Goal: Task Accomplishment & Management: Use online tool/utility

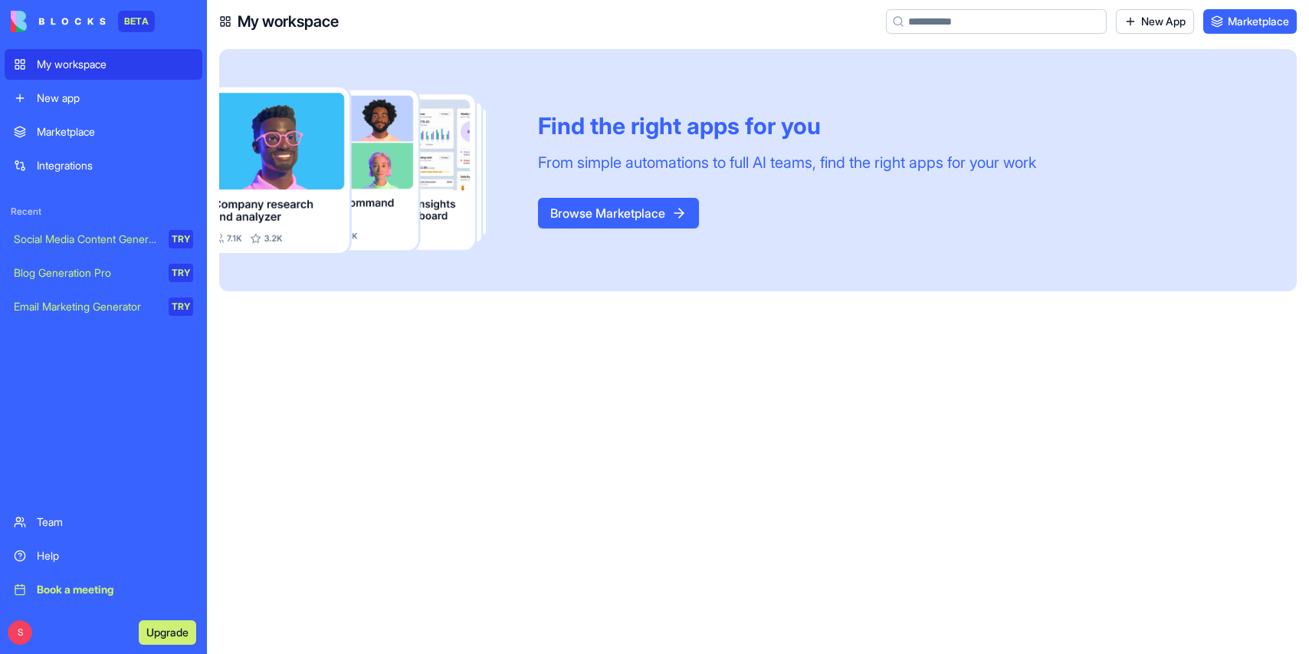
click at [67, 98] on div "New app" at bounding box center [115, 97] width 156 height 15
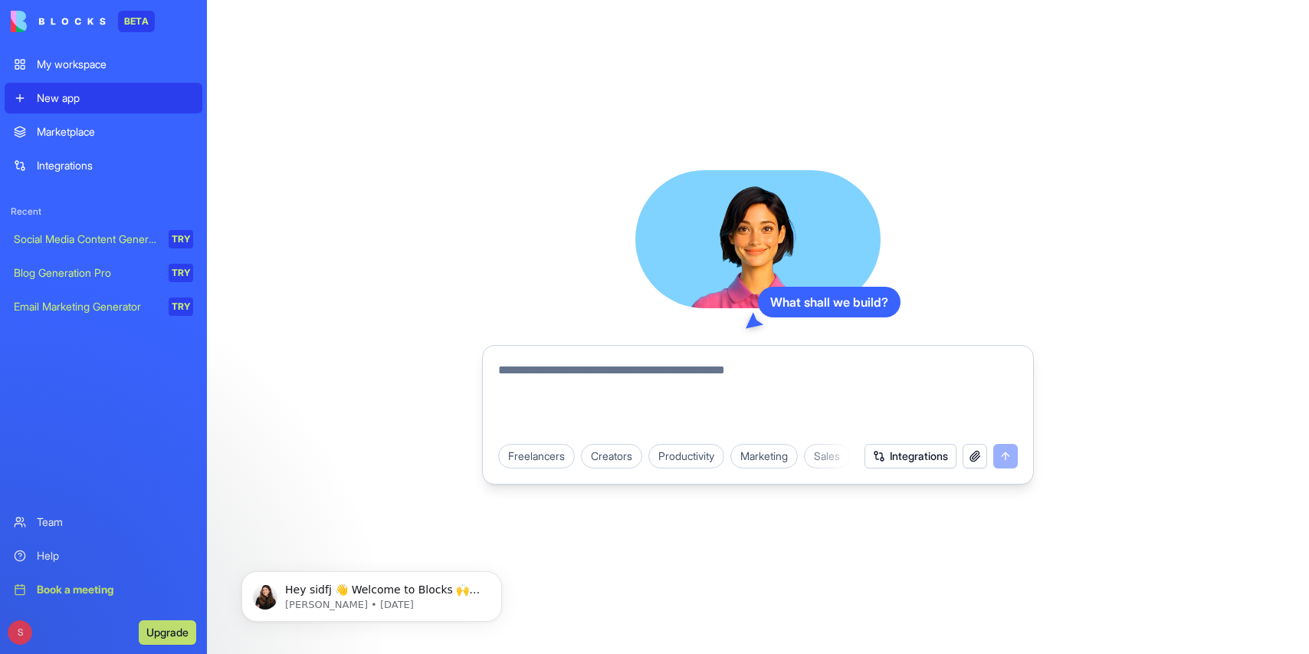
click at [532, 395] on textarea at bounding box center [757, 398] width 519 height 74
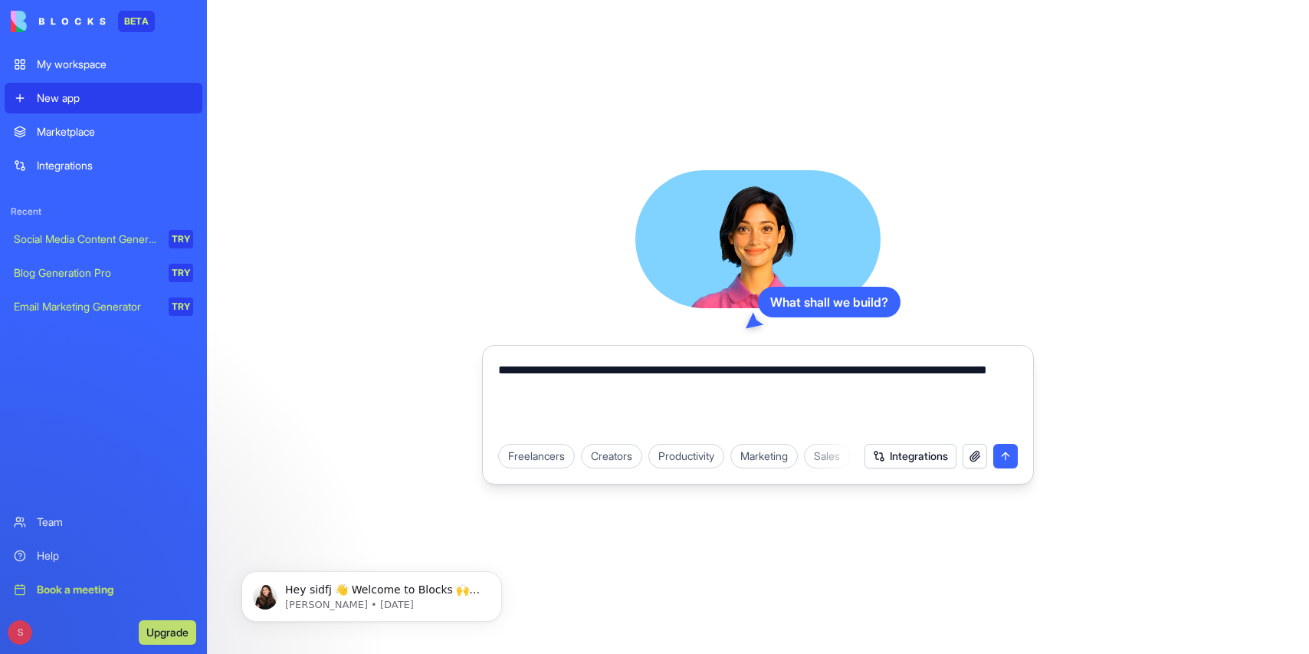
type textarea "**********"
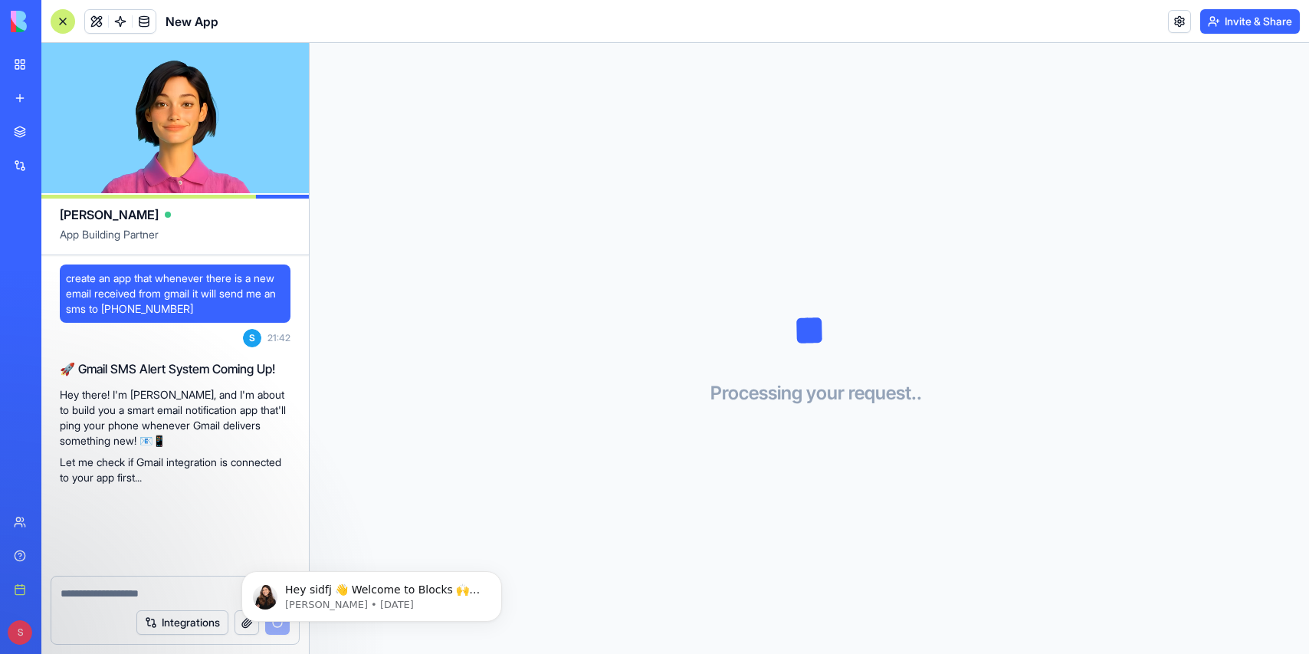
scroll to position [75, 0]
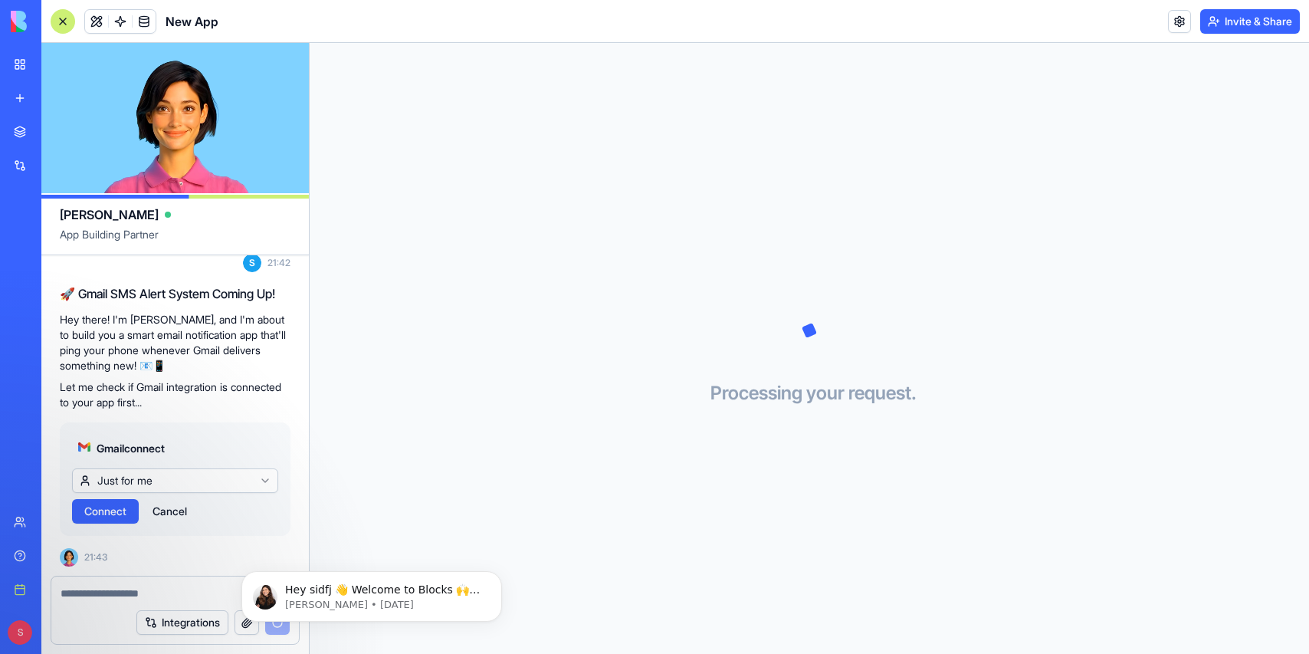
click at [113, 508] on span "Connect" at bounding box center [105, 510] width 42 height 15
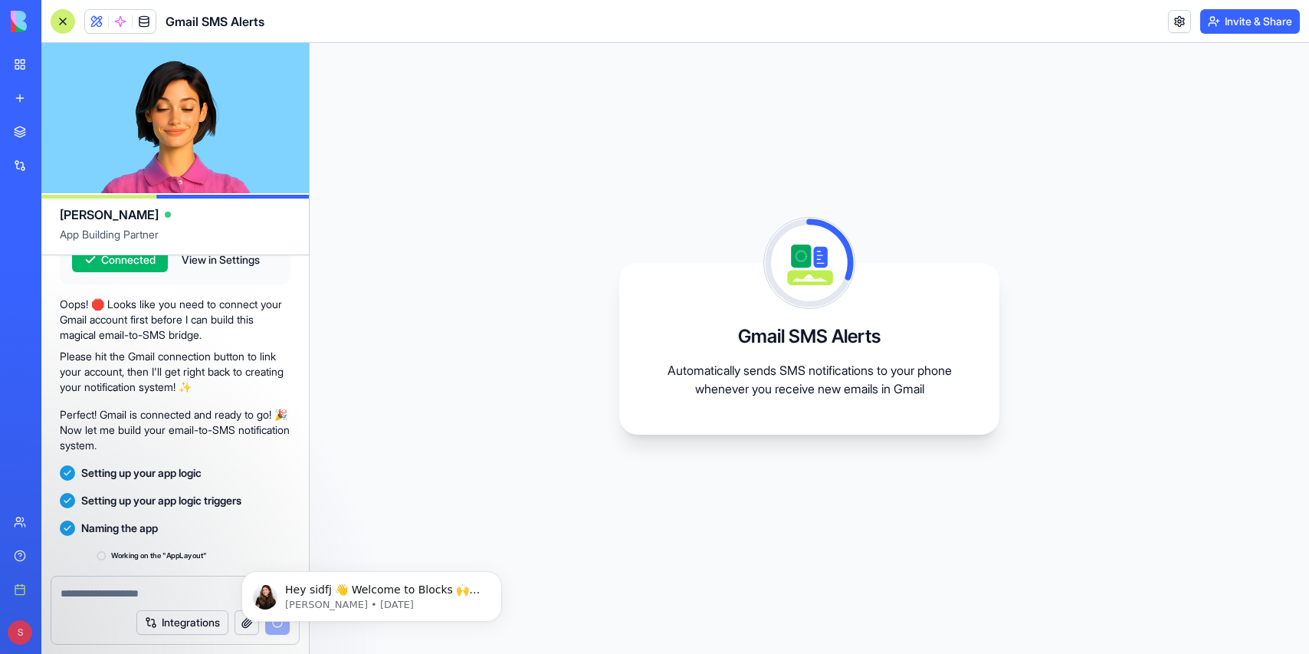
scroll to position [382, 0]
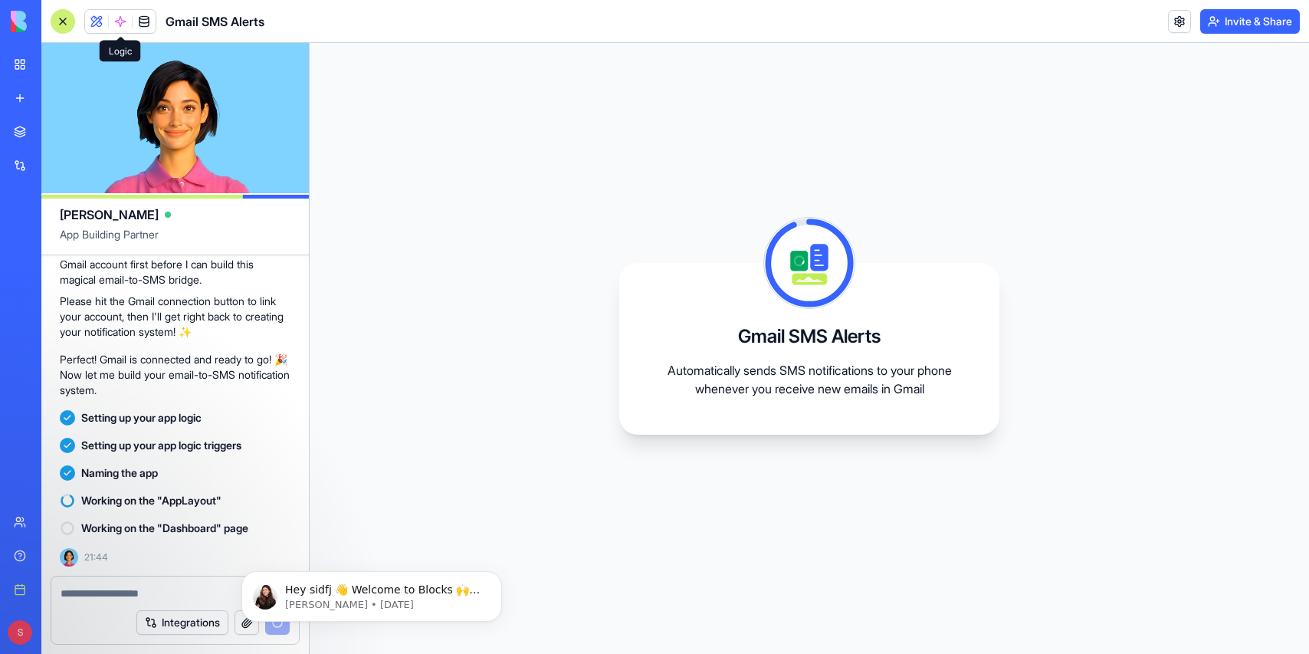
click at [118, 15] on span at bounding box center [120, 21] width 43 height 43
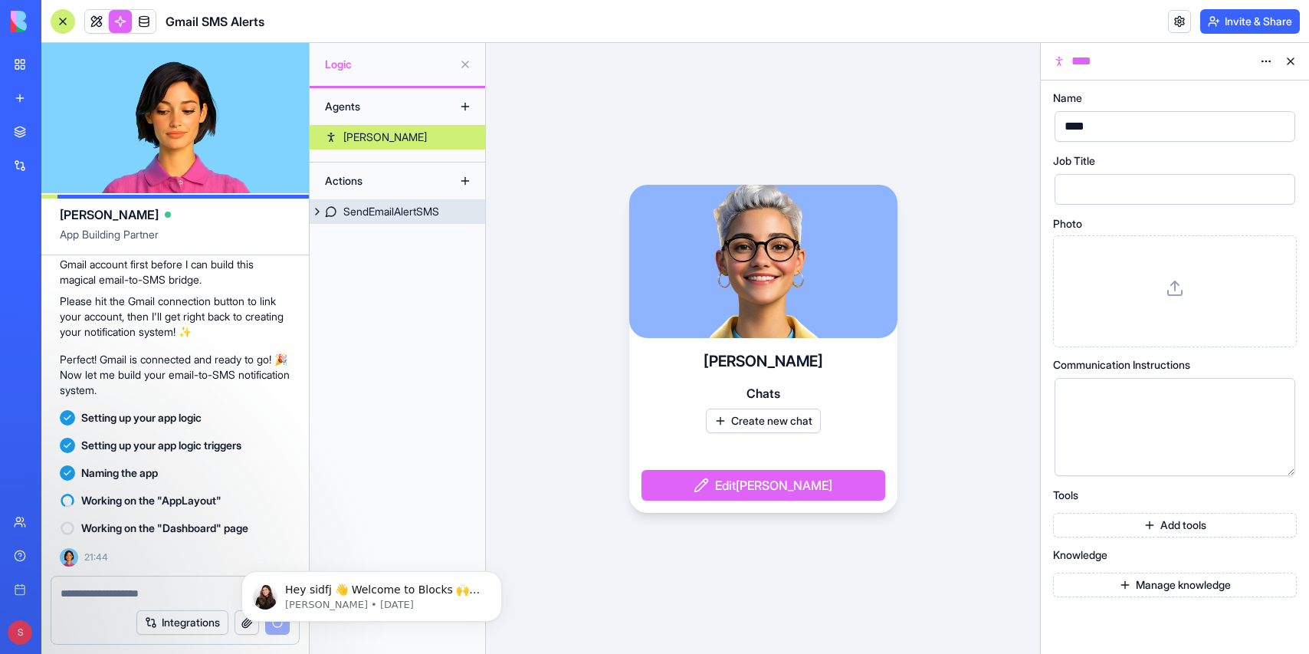
click at [375, 211] on div "SendEmailAlertSMS" at bounding box center [391, 211] width 96 height 15
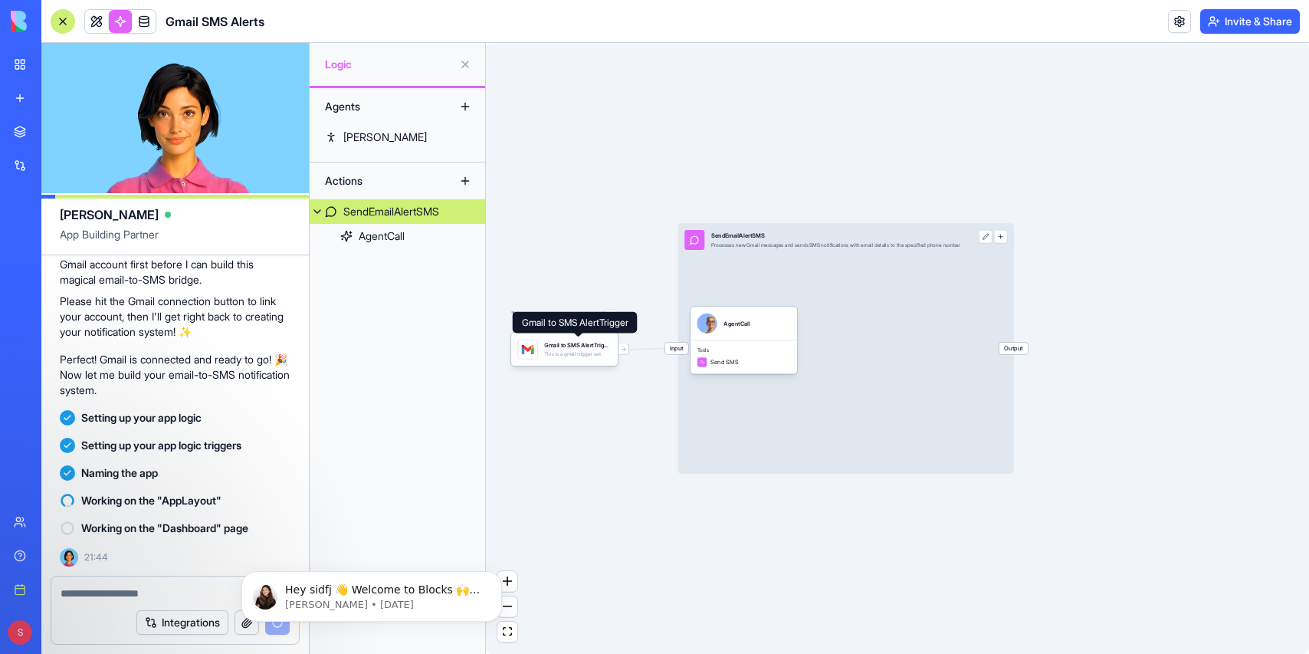
click at [573, 346] on div "Gmail to SMS AlertTrigger" at bounding box center [577, 345] width 67 height 8
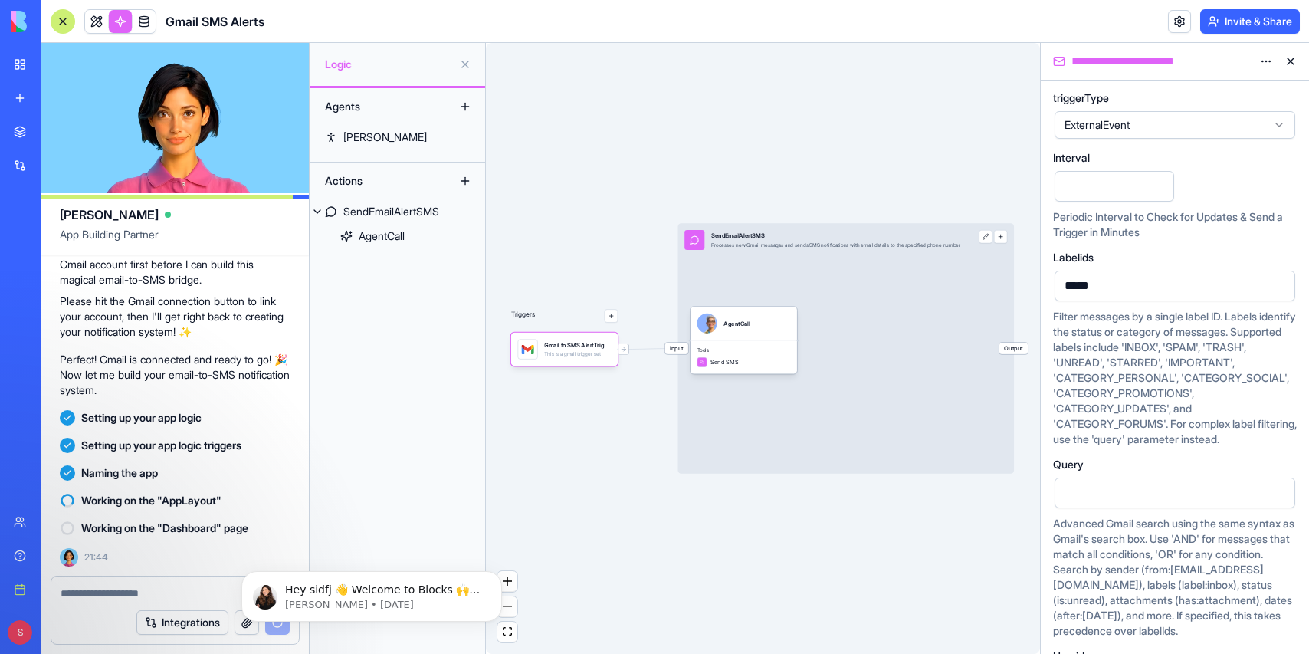
click at [1265, 57] on html "BETA My workspace New app Marketplace Integrations Recent New App Social Media …" at bounding box center [654, 327] width 1309 height 654
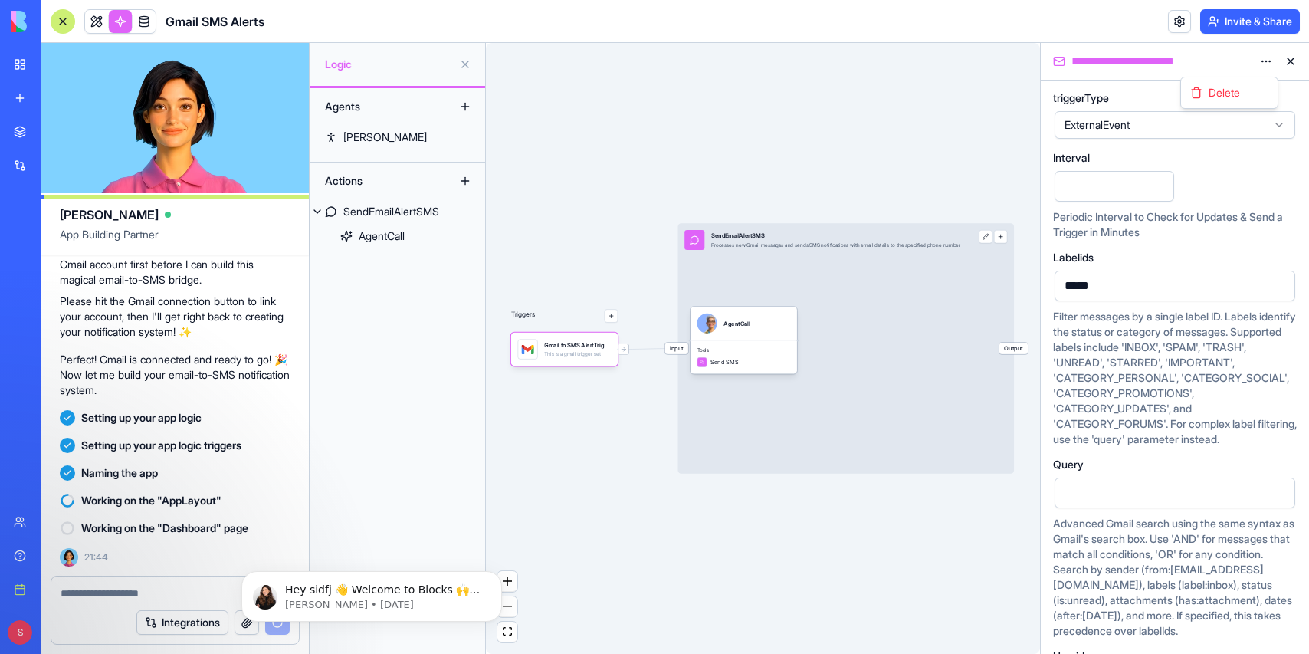
click at [818, 53] on html "BETA My workspace New app Marketplace Integrations Recent New App Social Media …" at bounding box center [654, 327] width 1309 height 654
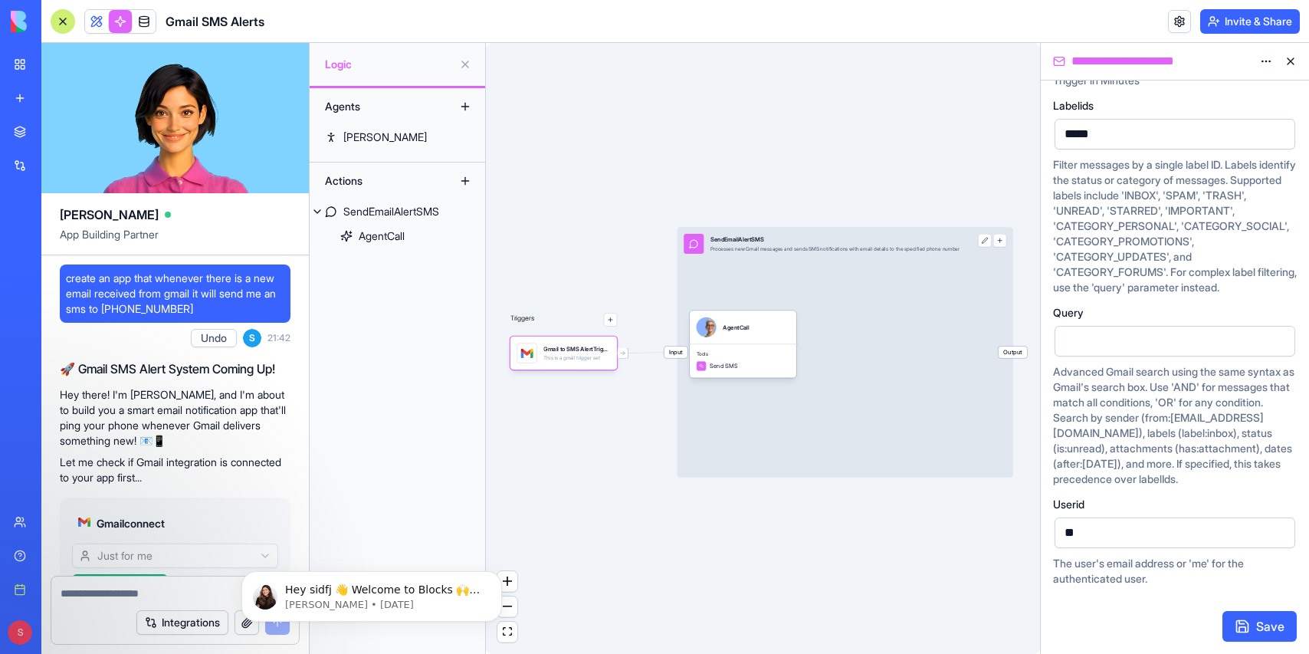
click at [57, 93] on div "New app" at bounding box center [47, 97] width 20 height 15
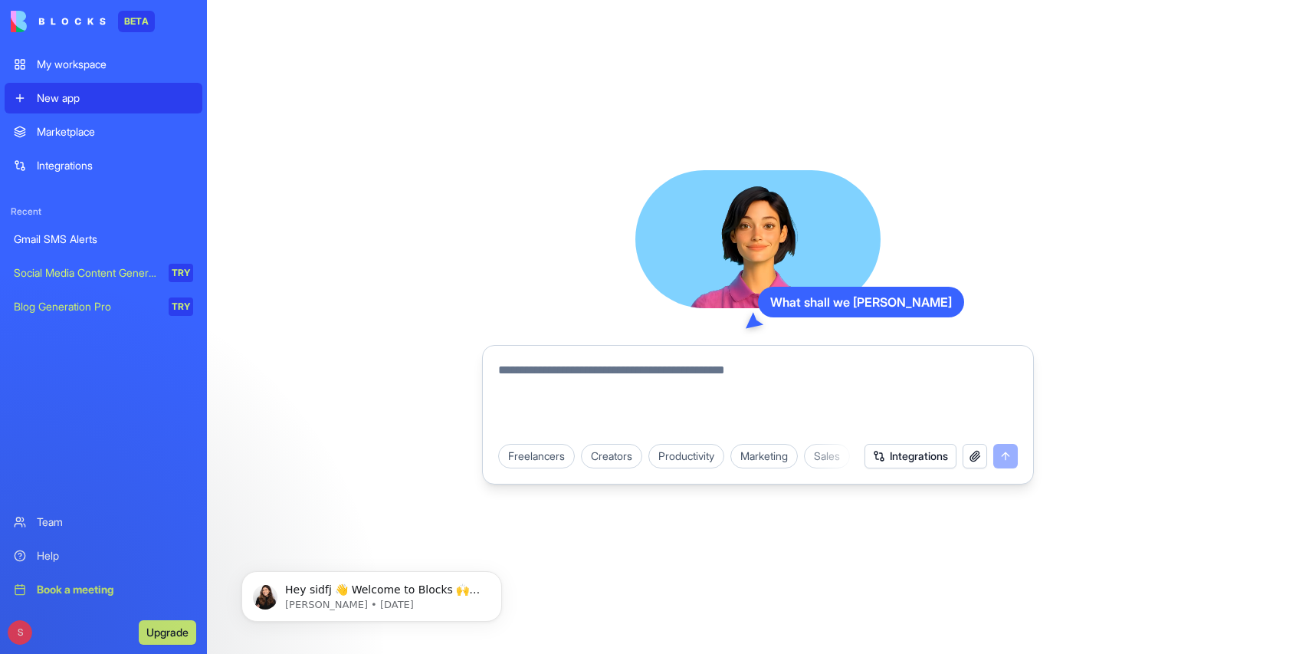
click at [551, 369] on textarea at bounding box center [757, 398] width 519 height 74
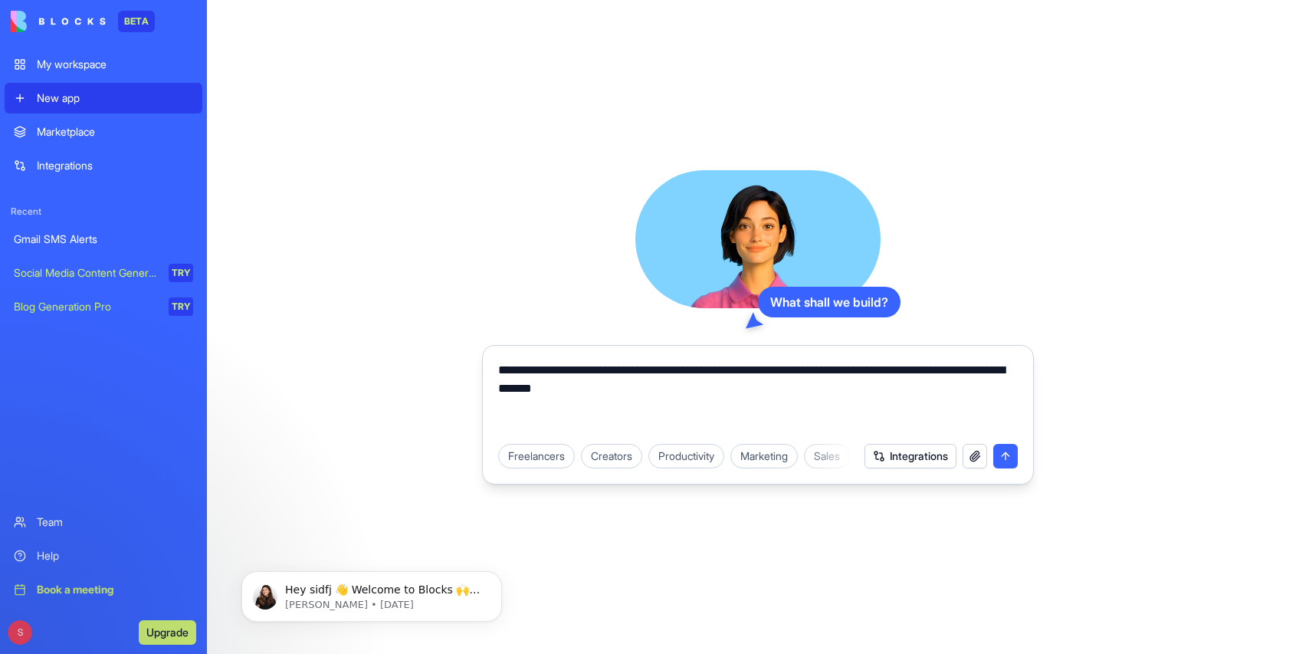
type textarea "**********"
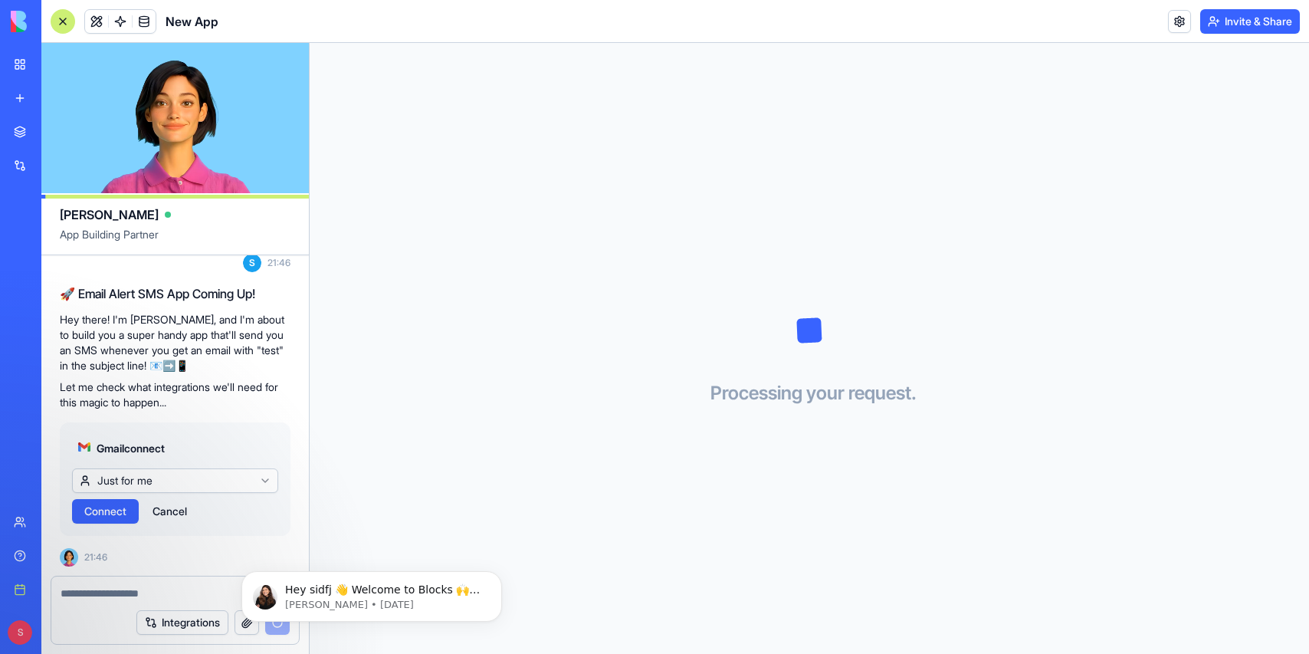
scroll to position [222, 0]
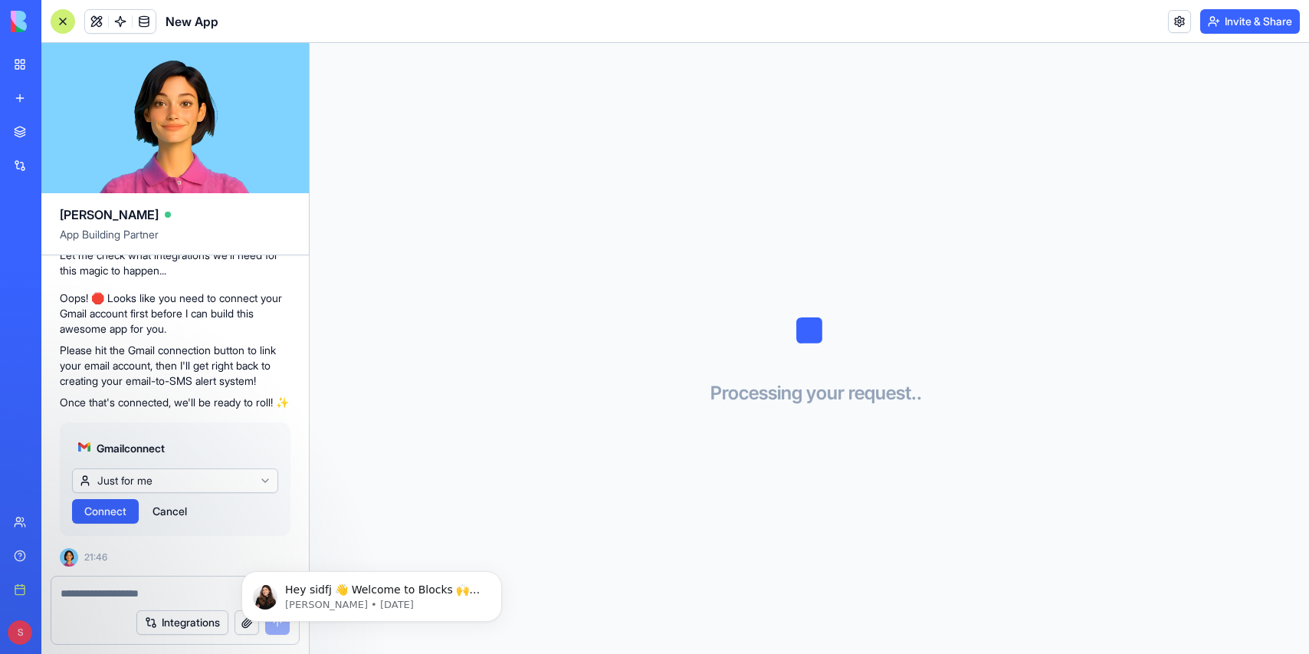
click at [110, 515] on span "Connect" at bounding box center [105, 510] width 42 height 15
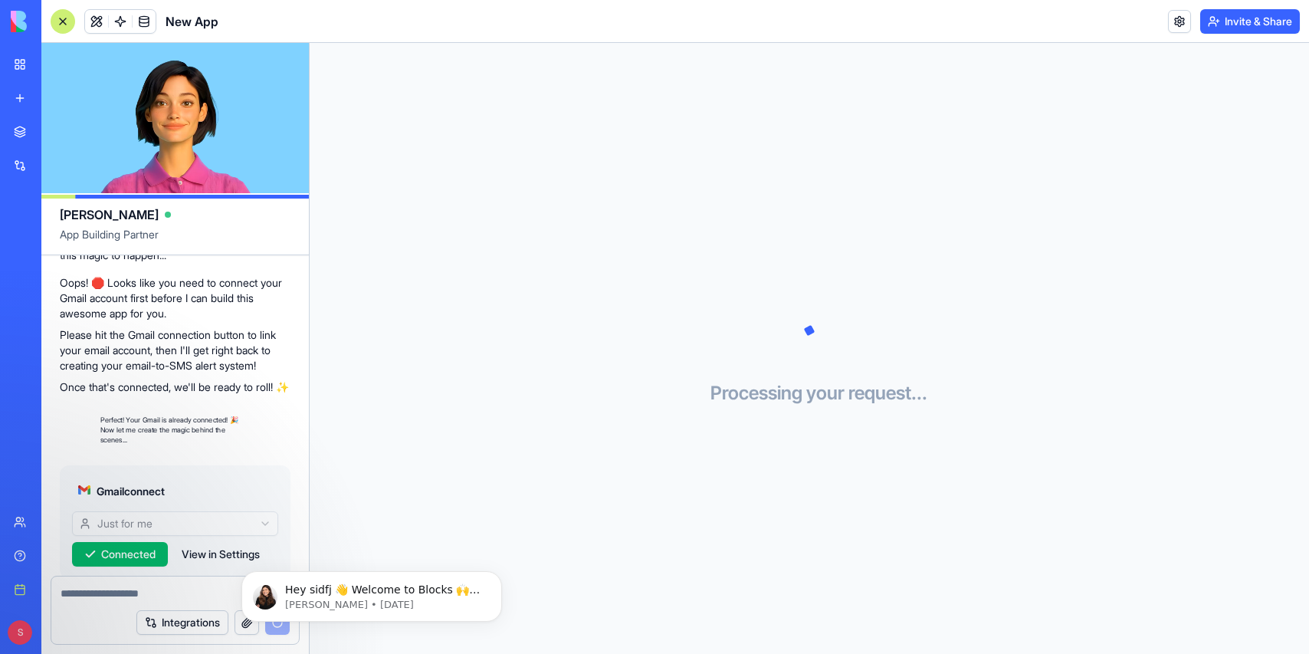
scroll to position [280, 0]
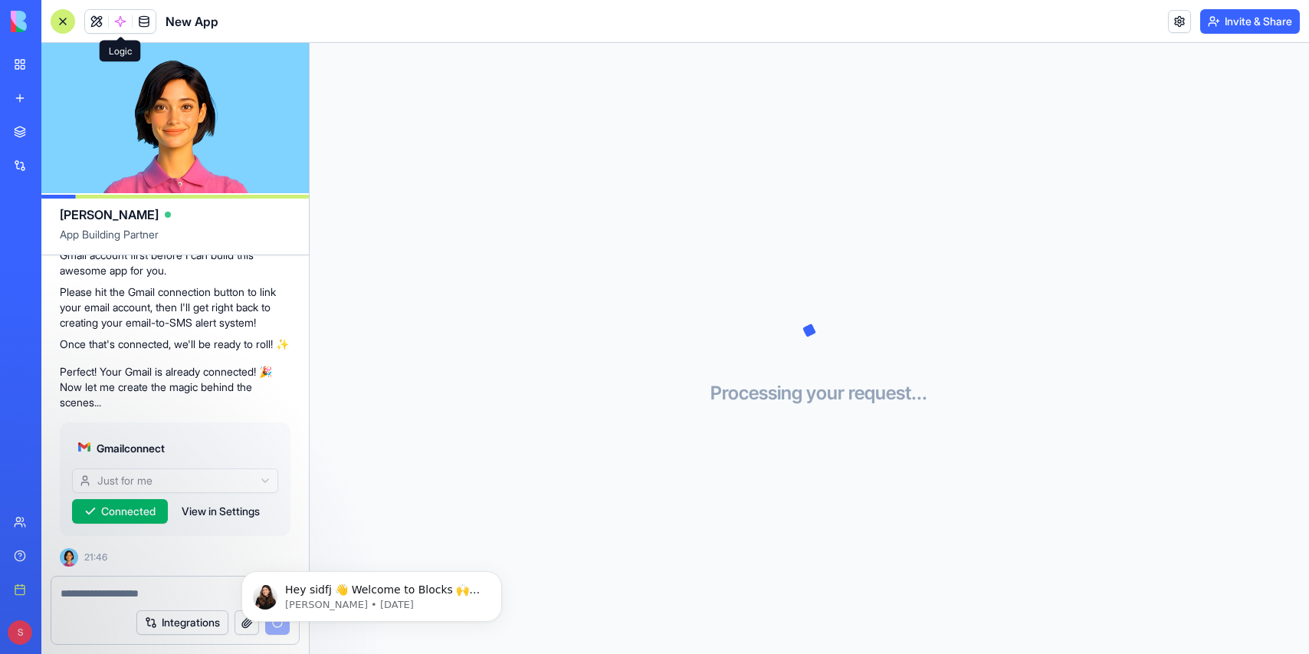
click at [120, 27] on span at bounding box center [120, 21] width 43 height 43
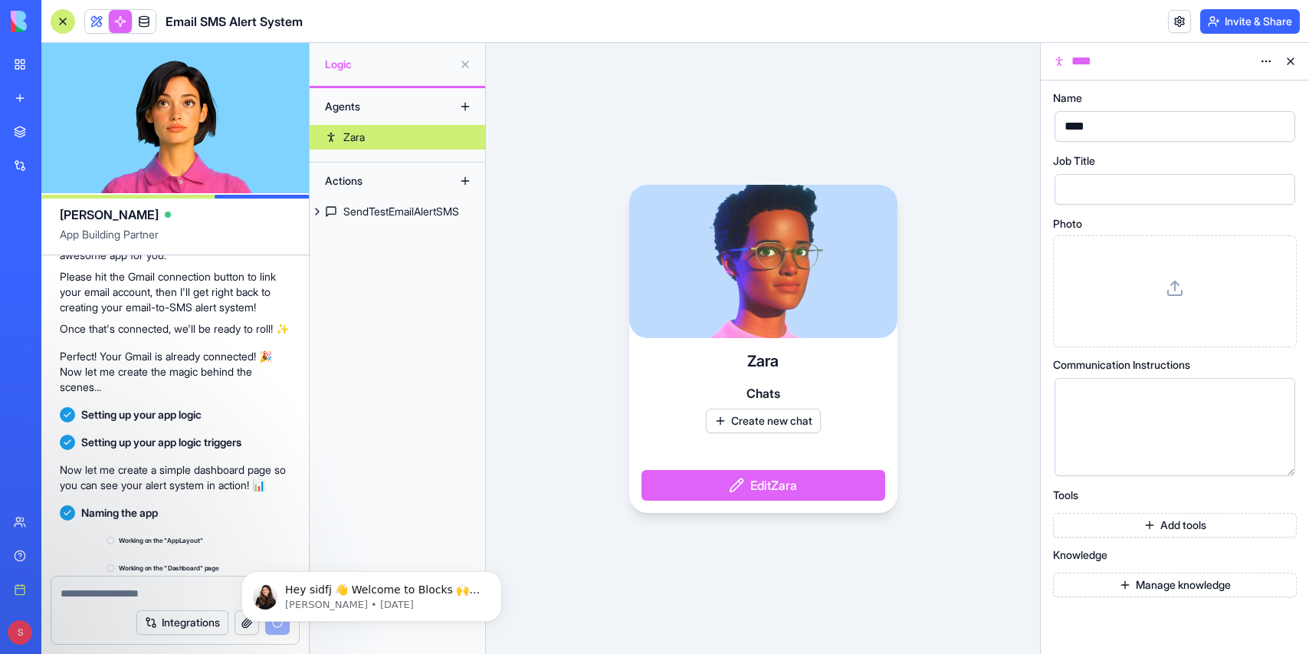
scroll to position [461, 0]
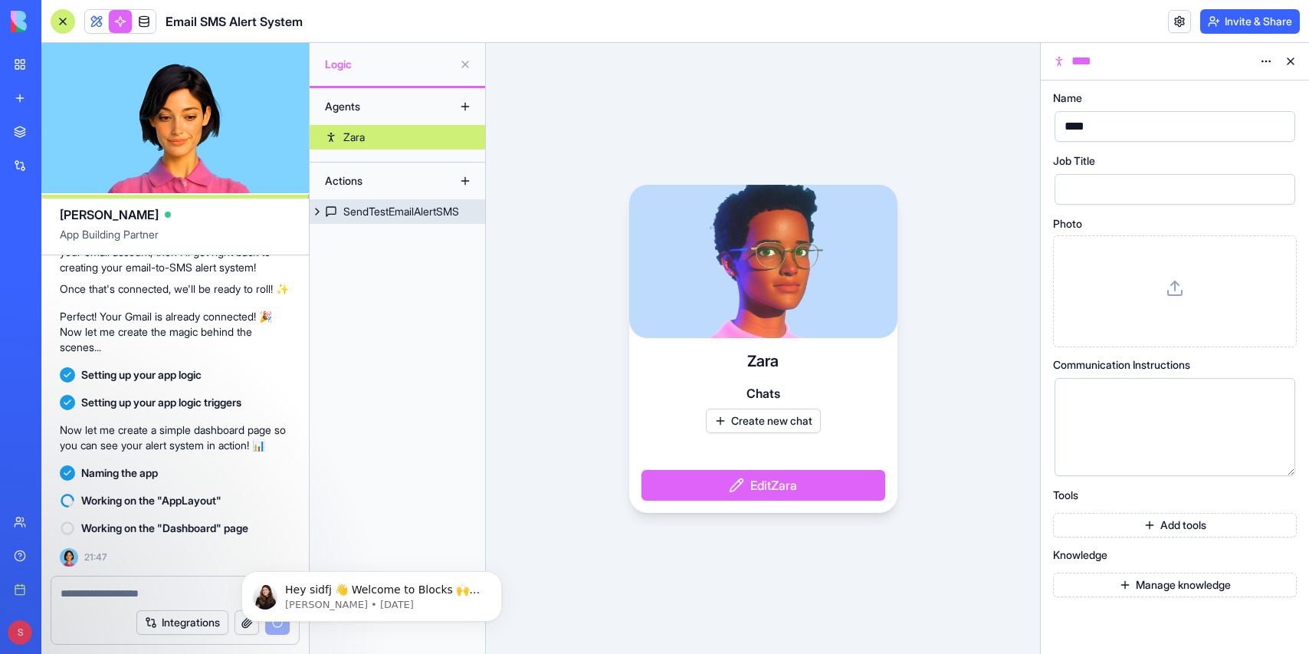
click at [346, 208] on div "SendTestEmailAlertSMS" at bounding box center [401, 211] width 116 height 15
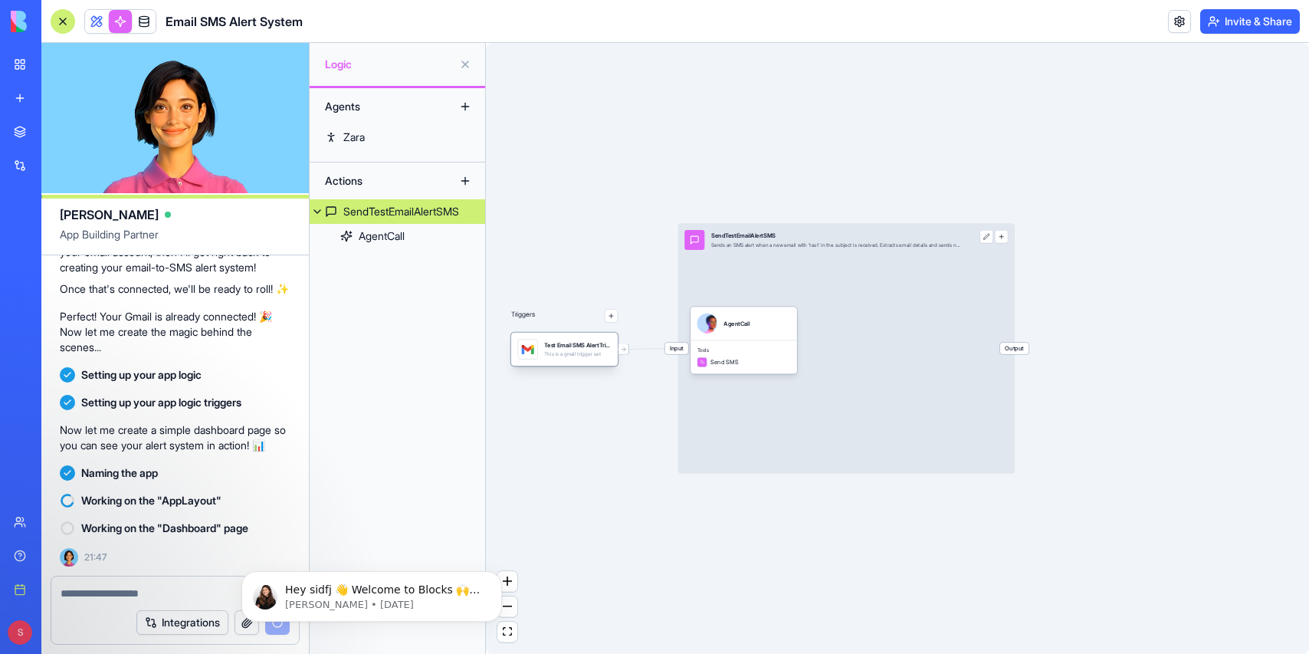
click at [522, 355] on div at bounding box center [527, 348] width 12 height 12
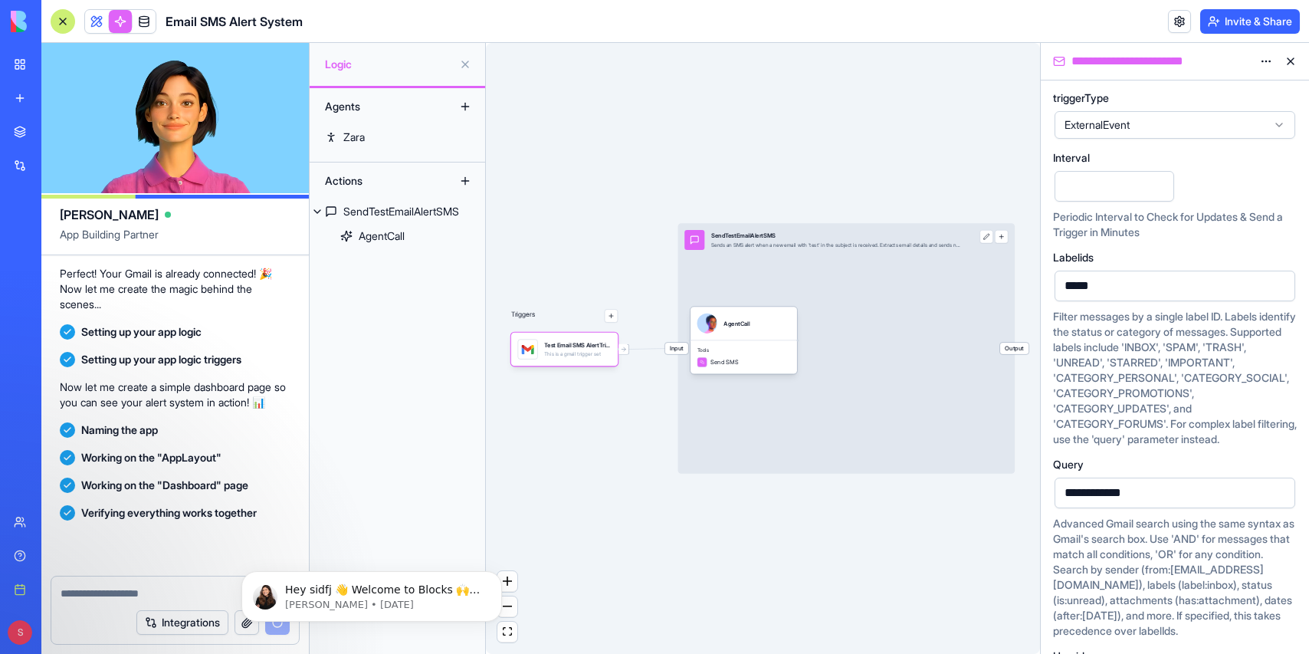
scroll to position [697, 0]
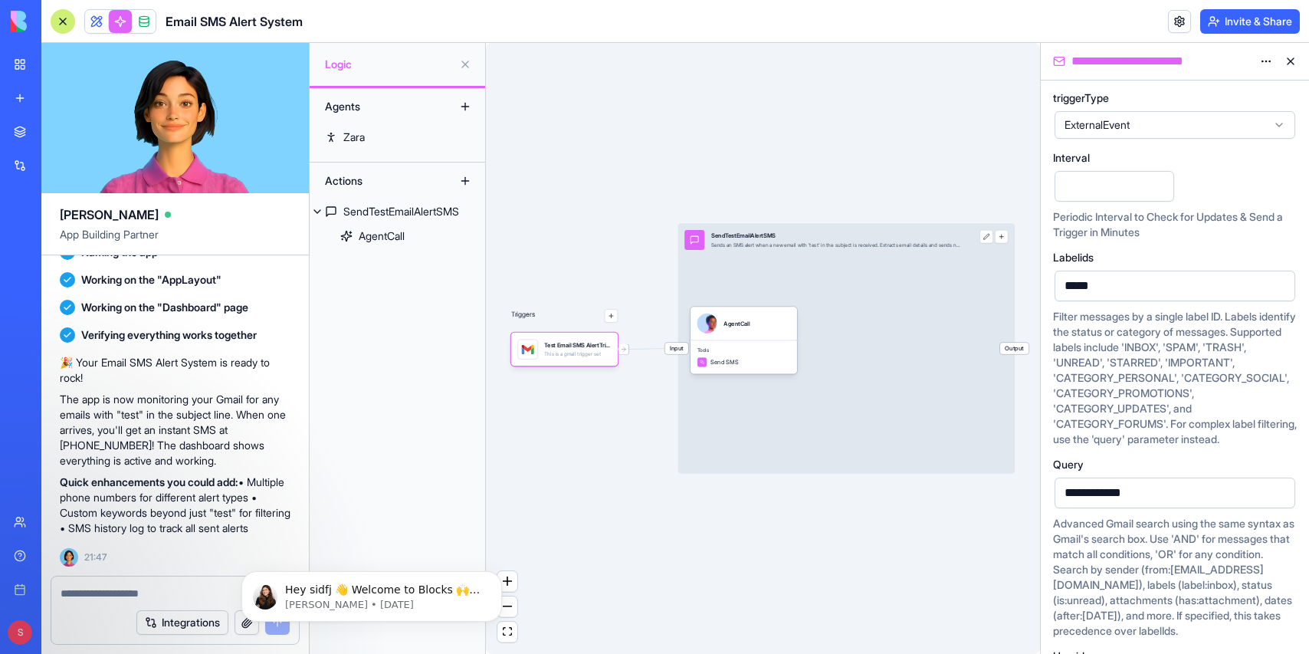
click at [1098, 34] on header "Email SMS Alert System Invite & Share" at bounding box center [674, 21] width 1267 height 43
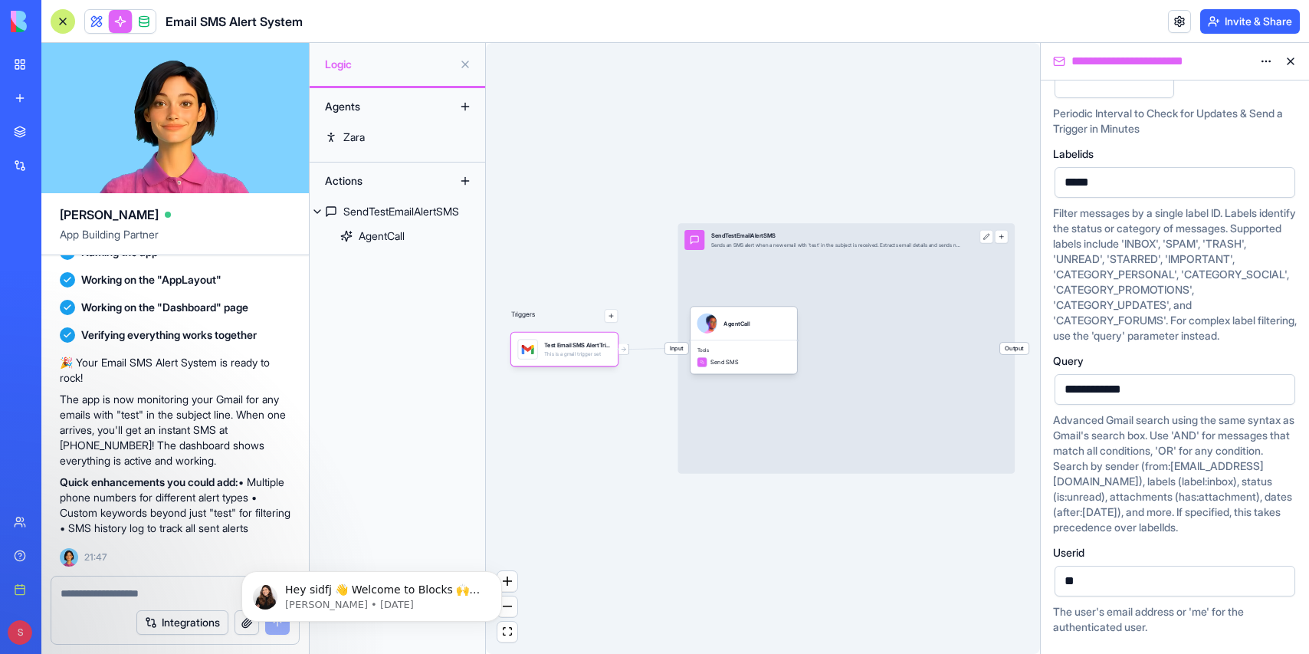
scroll to position [0, 0]
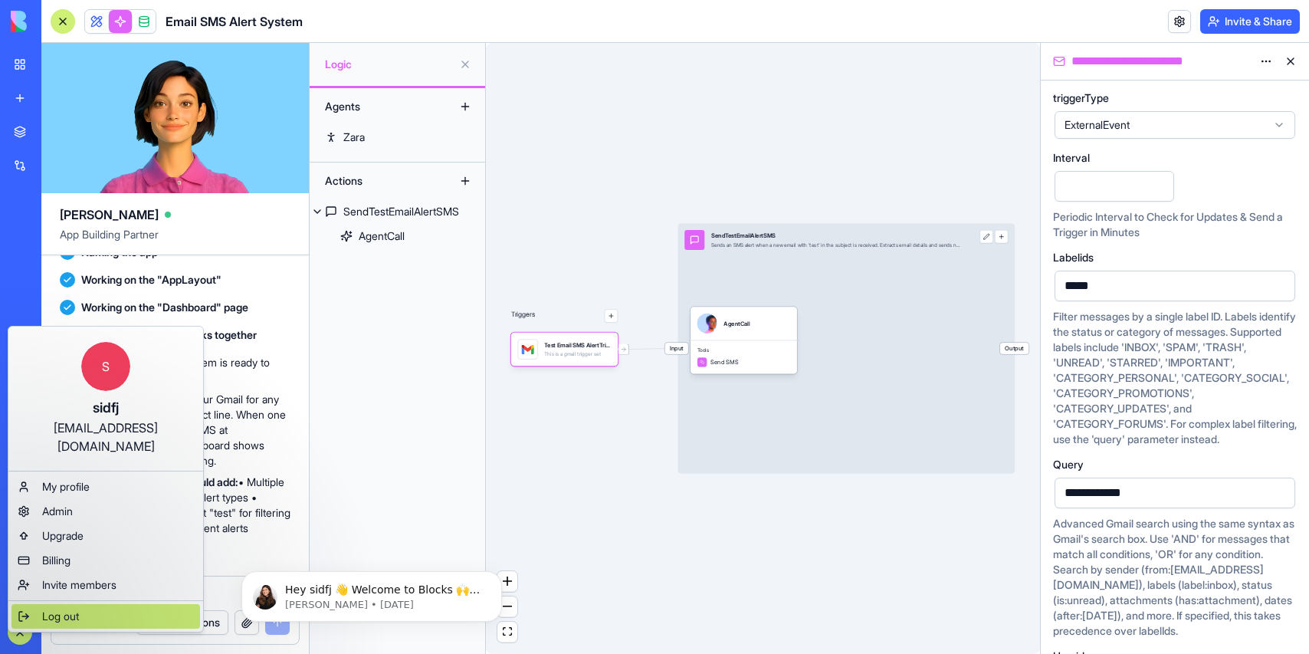
click at [67, 608] on span "Log out" at bounding box center [60, 615] width 37 height 15
